Goal: Navigation & Orientation: Find specific page/section

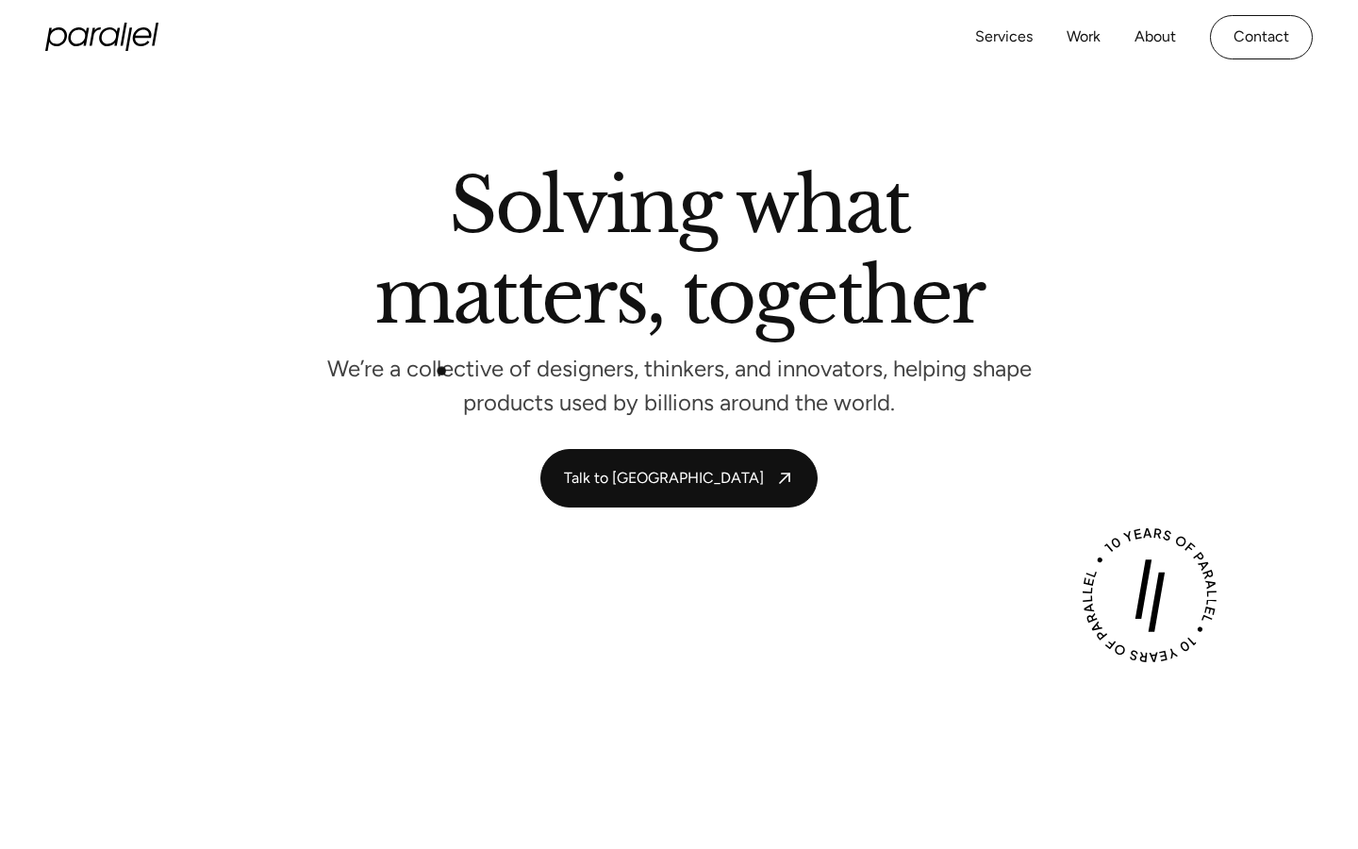
click at [440, 369] on p "We’re a collective of designers, thinkers, and innovators, helping shape produc…" at bounding box center [678, 386] width 707 height 50
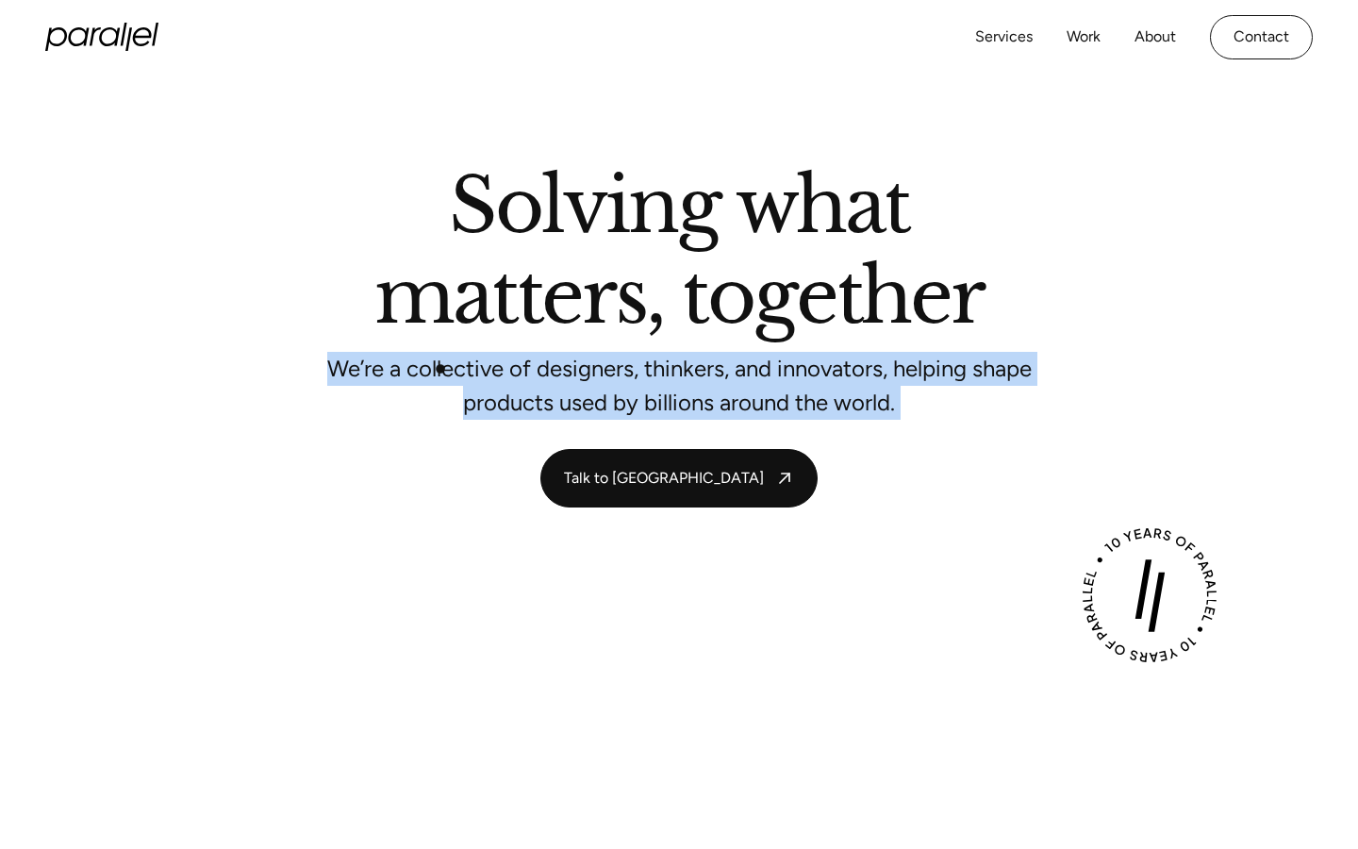
click at [440, 369] on p "We’re a collective of designers, thinkers, and innovators, helping shape produc…" at bounding box center [678, 386] width 707 height 50
click at [703, 384] on p "We’re a collective of designers, thinkers, and innovators, helping shape produc…" at bounding box center [678, 386] width 707 height 50
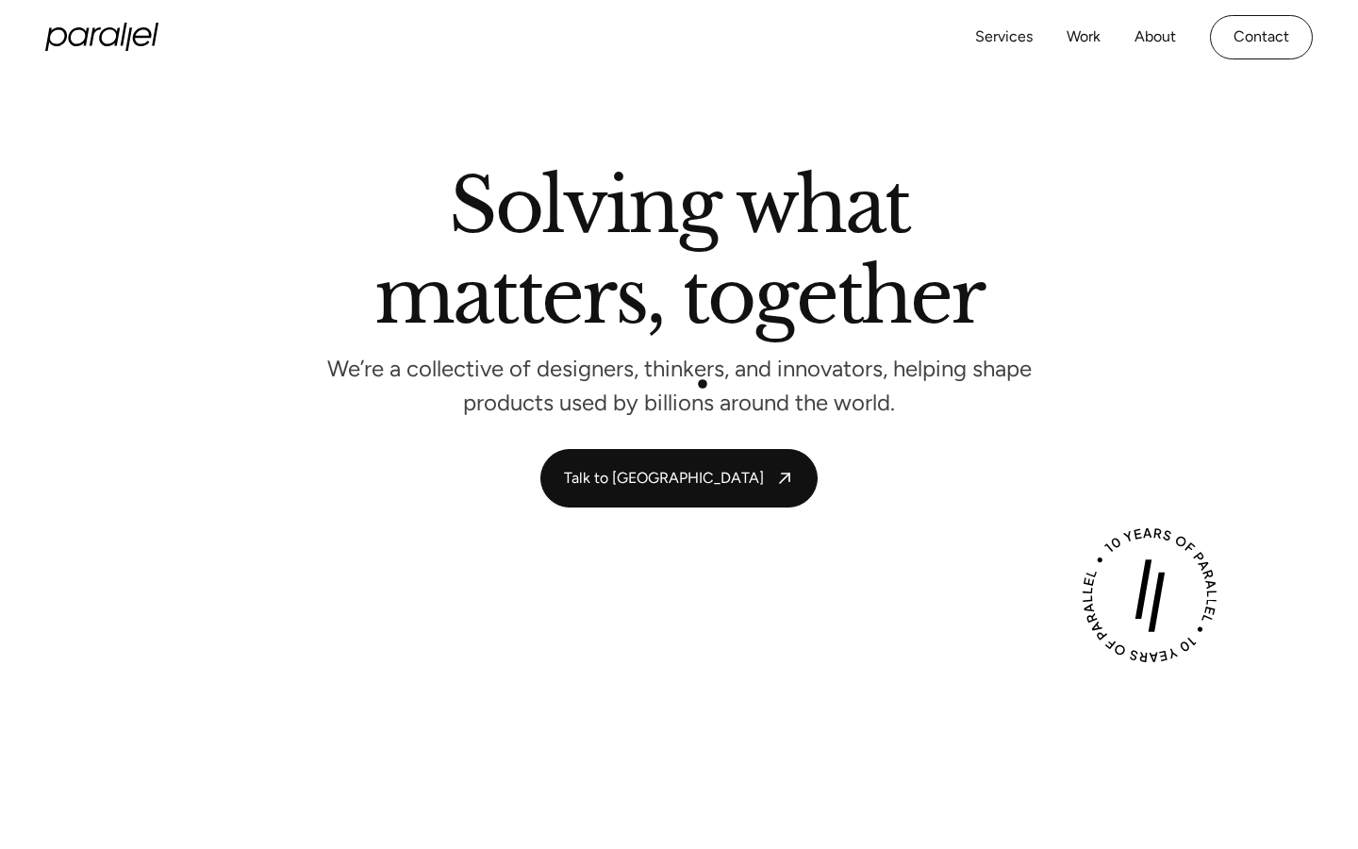
click at [703, 384] on p "We’re a collective of designers, thinkers, and innovators, helping shape produc…" at bounding box center [678, 386] width 707 height 50
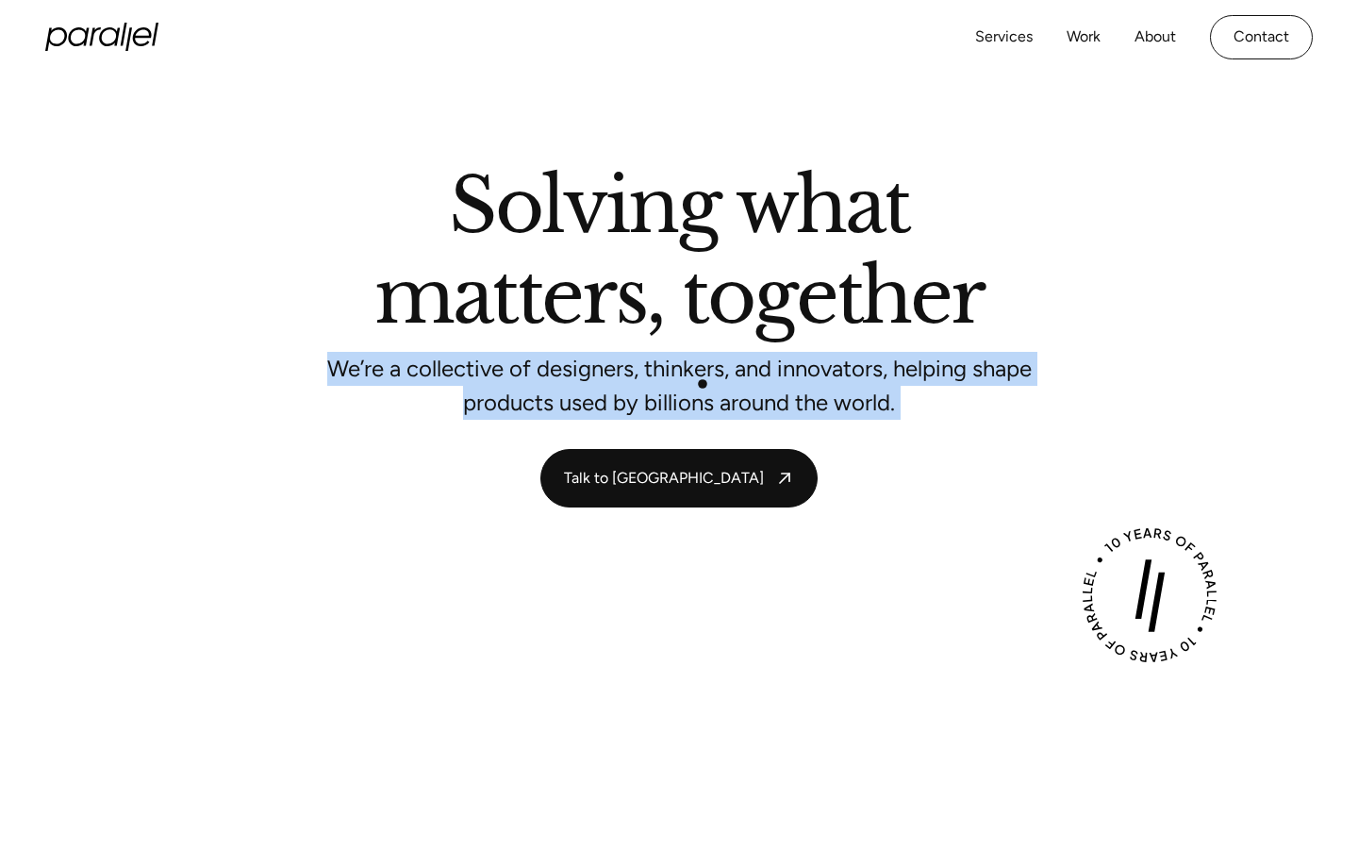
click at [703, 384] on p "We’re a collective of designers, thinkers, and innovators, helping shape produc…" at bounding box center [678, 386] width 707 height 50
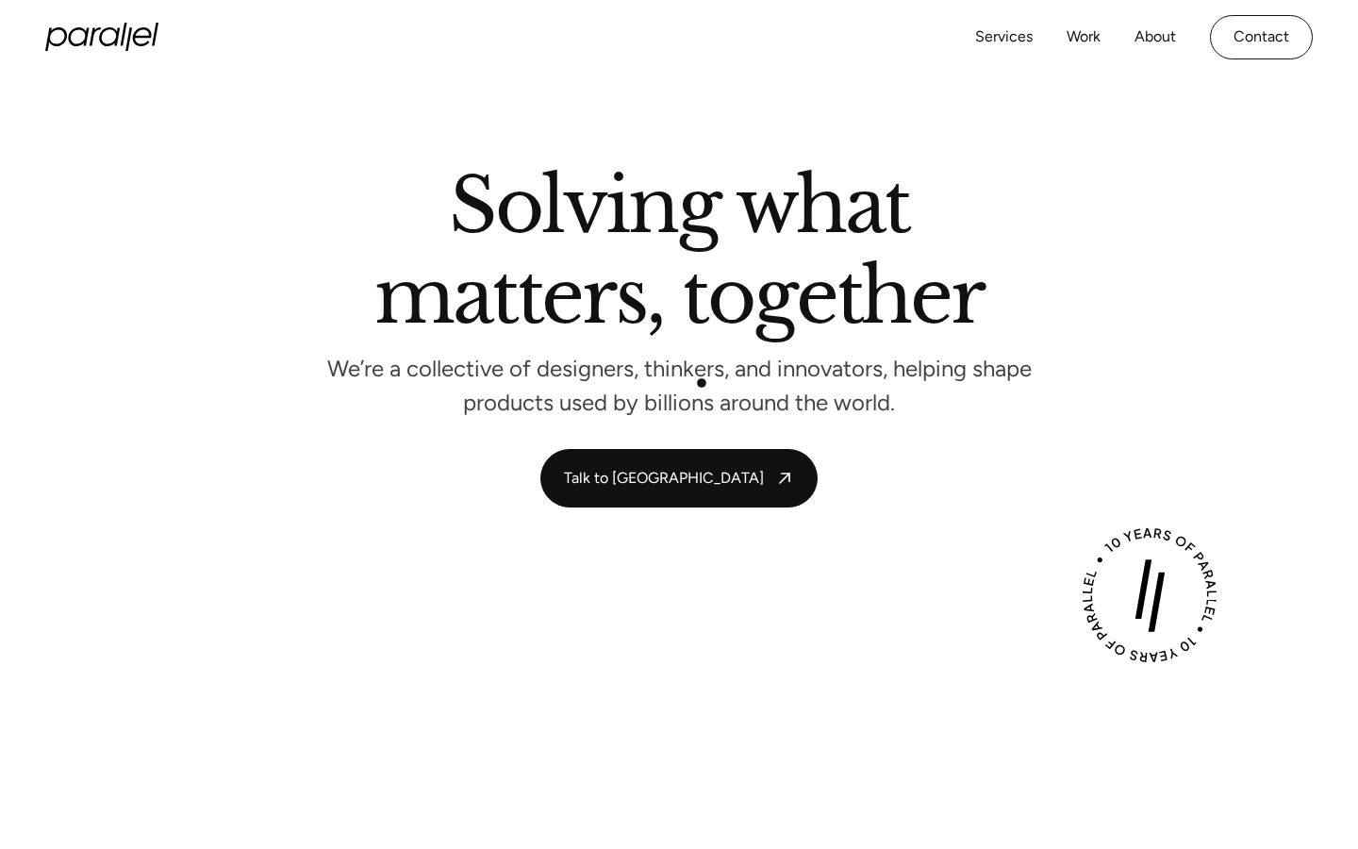
click at [685, 374] on p "We’re a collective of designers, thinkers, and innovators, helping shape produc…" at bounding box center [678, 386] width 707 height 50
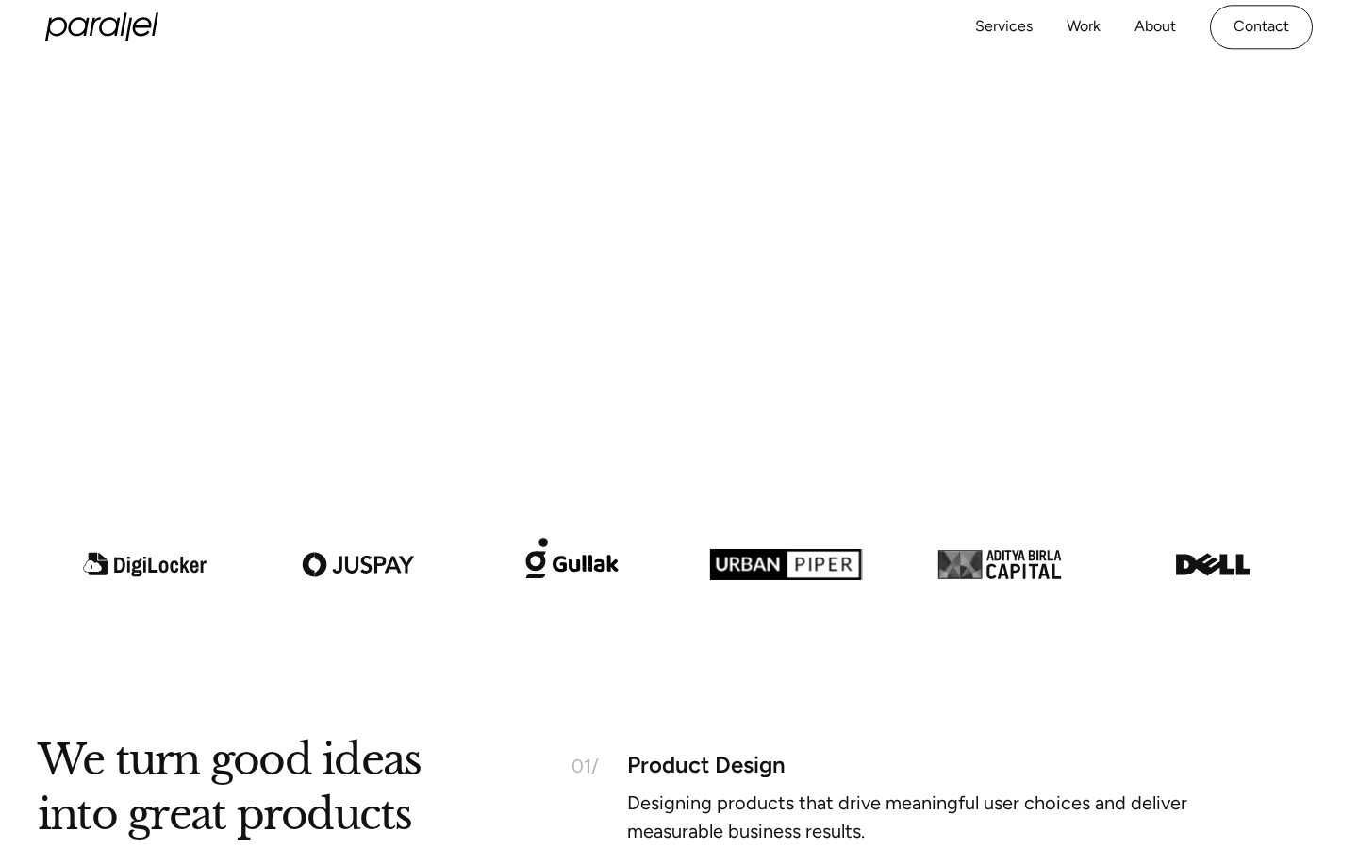
scroll to position [850, 0]
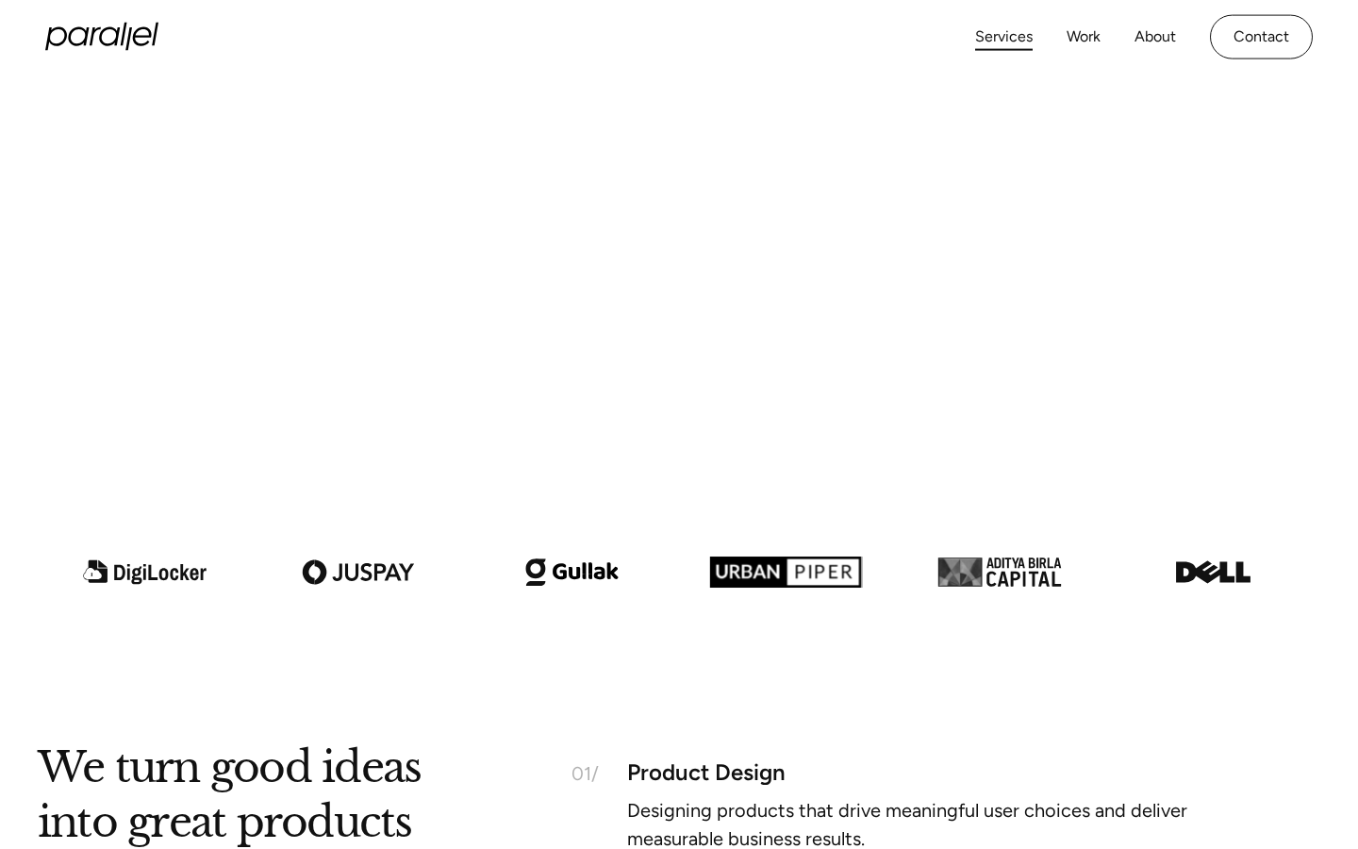
click at [1004, 34] on link "Services" at bounding box center [1004, 37] width 58 height 27
